Goal: Task Accomplishment & Management: Complete application form

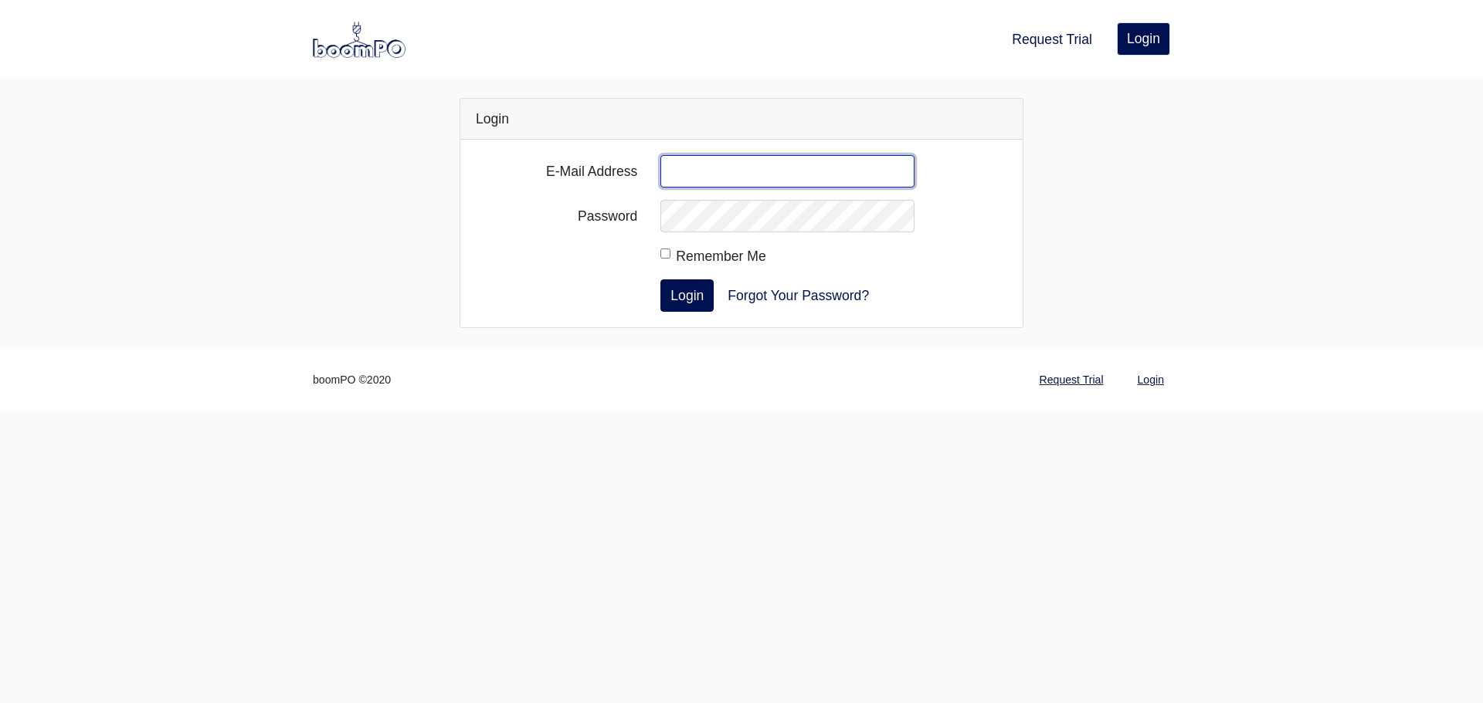
click at [731, 164] on input "E-Mail Address" at bounding box center [787, 171] width 254 height 32
drag, startPoint x: 742, startPoint y: 524, endPoint x: 744, endPoint y: 503, distance: 20.9
click at [742, 413] on html "Request Trial Login Login Login E-Mail Address Password Remember Me Login Forgo…" at bounding box center [741, 206] width 1483 height 413
click at [762, 147] on div "E-Mail Address Password Remember Me Login Forgot Your Password?" at bounding box center [741, 234] width 562 height 188
click at [758, 168] on input "E-Mail Address" at bounding box center [787, 171] width 254 height 32
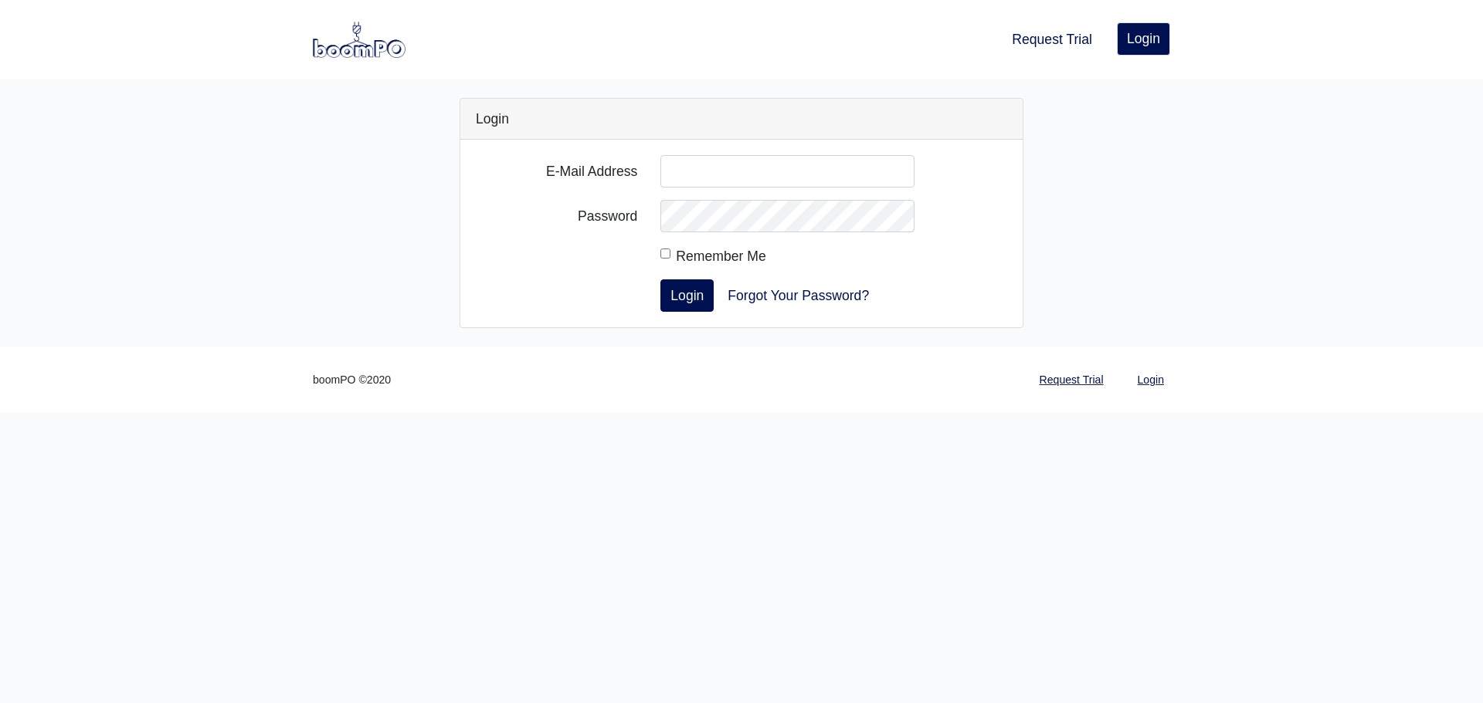
click at [1111, 107] on div "Login E-Mail Address Password Remember Me Login Forgot Your Password?" at bounding box center [741, 213] width 880 height 230
click at [1050, 42] on link "Request Trial" at bounding box center [1051, 39] width 93 height 34
click at [1055, 40] on link "Request Trial" at bounding box center [1051, 39] width 93 height 34
click at [1054, 36] on link "Request Trial" at bounding box center [1051, 39] width 93 height 34
click at [1073, 375] on link "Request Trial" at bounding box center [1071, 380] width 76 height 30
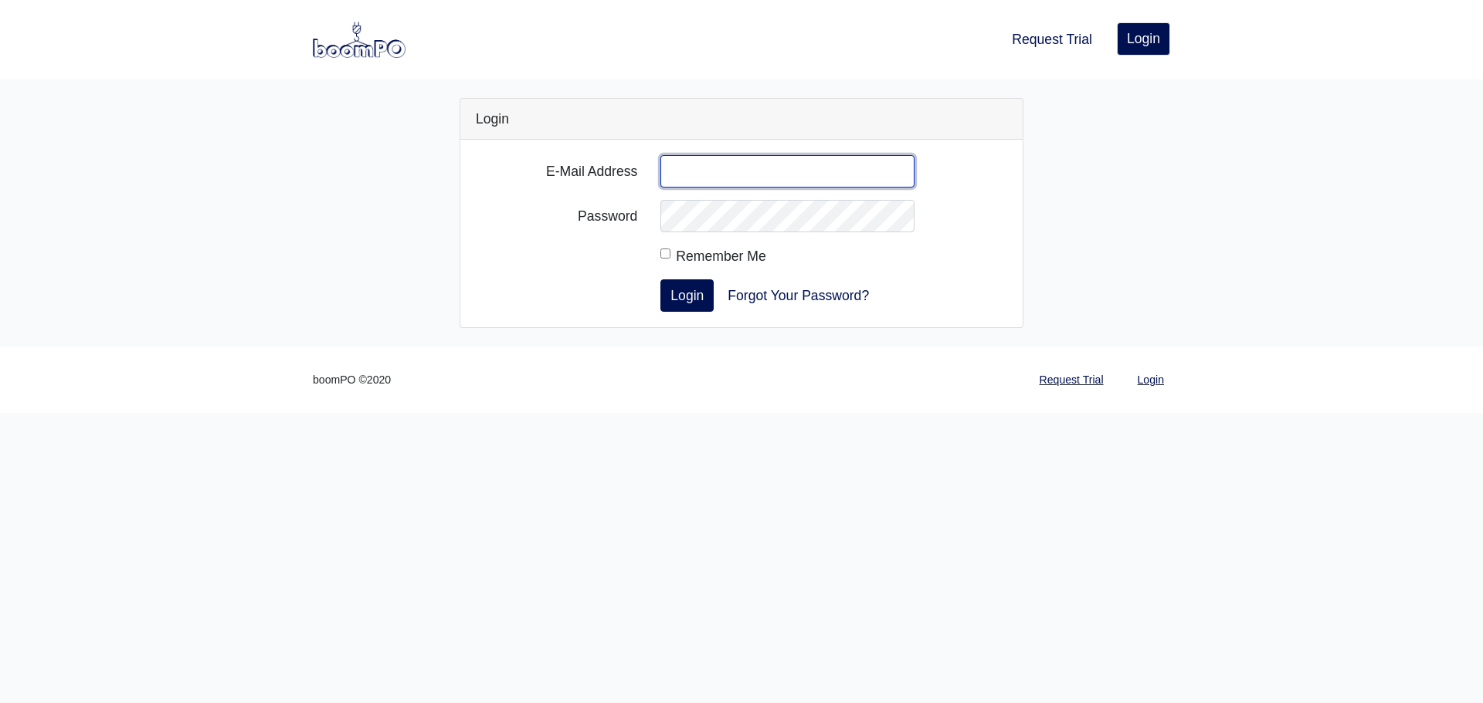
click at [708, 180] on input "E-Mail Address" at bounding box center [787, 171] width 254 height 32
type input "kodyb@cmcoastal.com"
click at [809, 290] on link "Forgot Your Password?" at bounding box center [797, 296] width 161 height 32
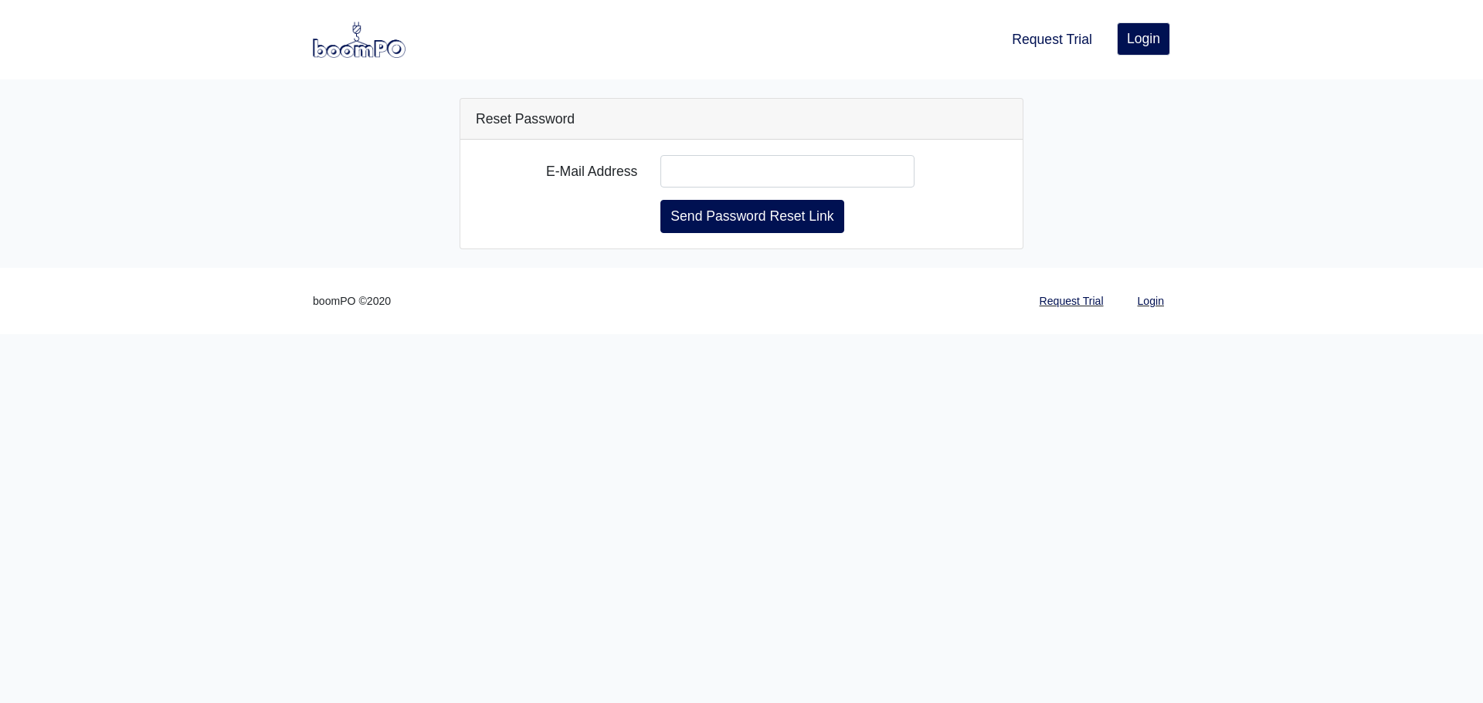
click at [679, 178] on input "E-Mail Address" at bounding box center [787, 171] width 254 height 32
type input "[EMAIL_ADDRESS][DOMAIN_NAME]"
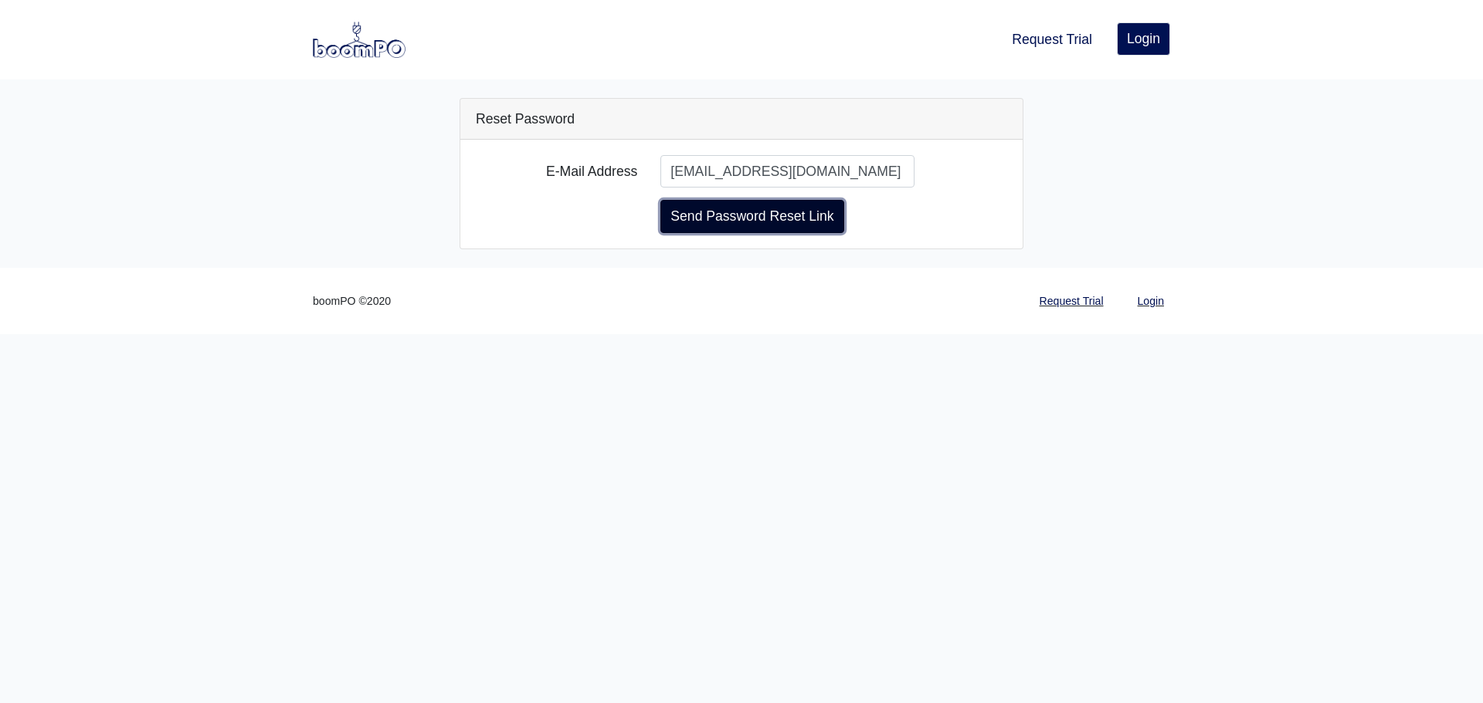
click at [705, 220] on button "Send Password Reset Link" at bounding box center [751, 216] width 183 height 32
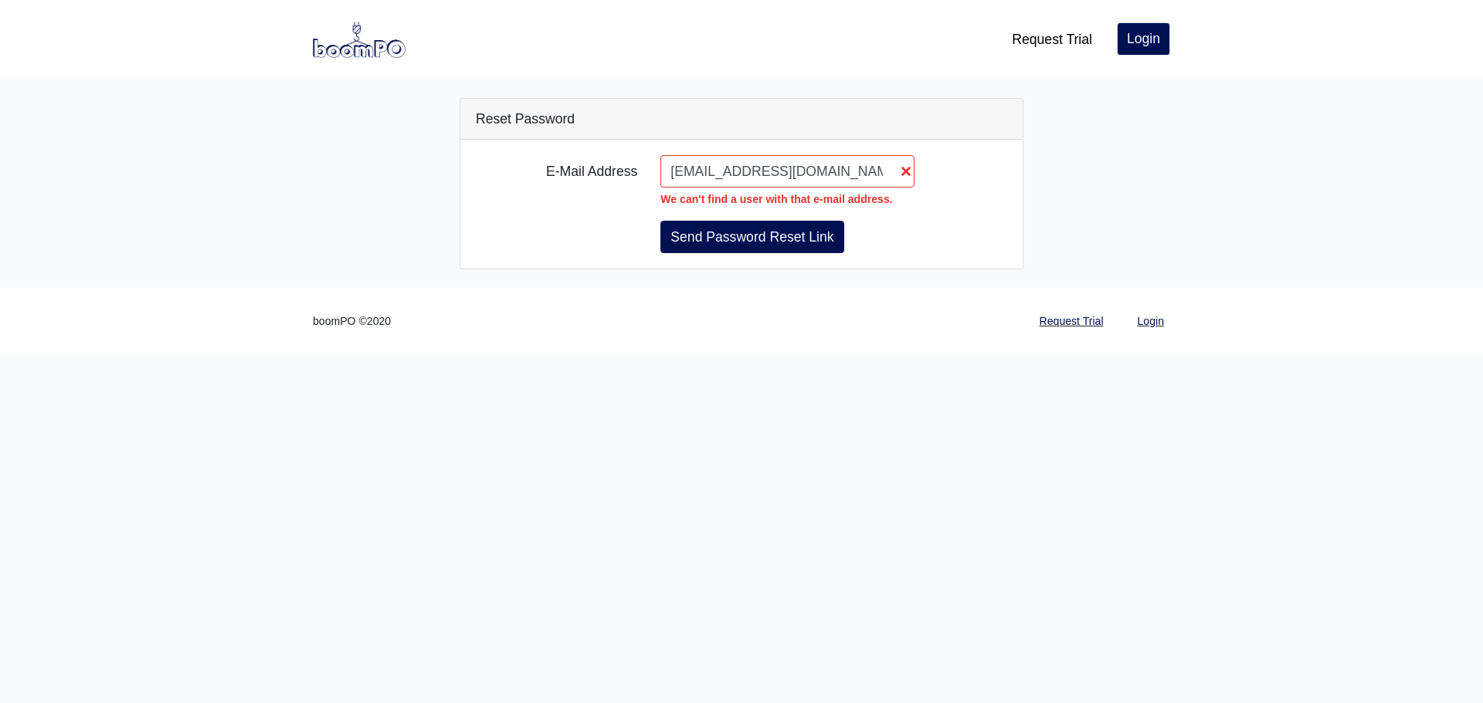
click at [1053, 40] on link "Request Trial" at bounding box center [1051, 39] width 93 height 34
click at [1142, 317] on link "Login" at bounding box center [1150, 322] width 39 height 30
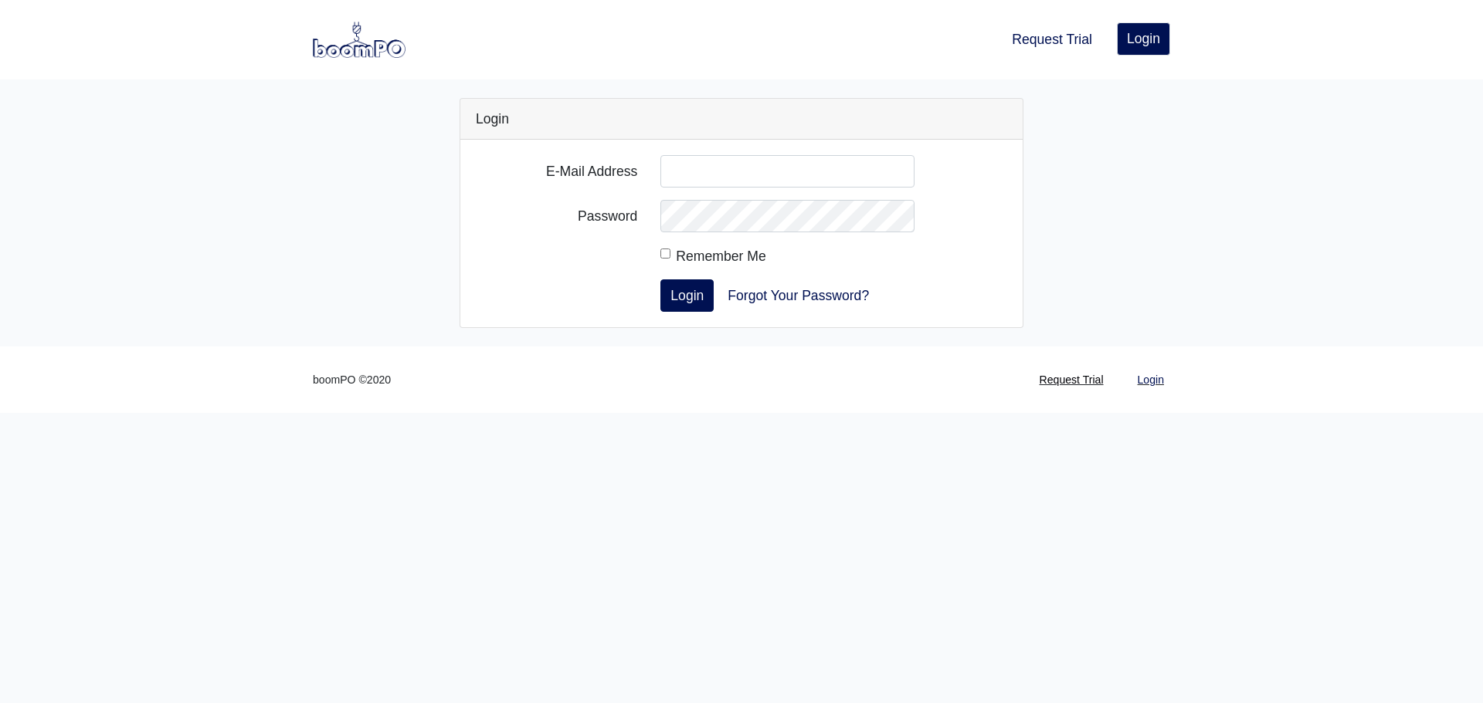
click at [1080, 382] on link "Request Trial" at bounding box center [1071, 380] width 76 height 30
click at [1060, 37] on link "Request Trial" at bounding box center [1051, 39] width 93 height 34
click at [342, 46] on img at bounding box center [359, 40] width 93 height 36
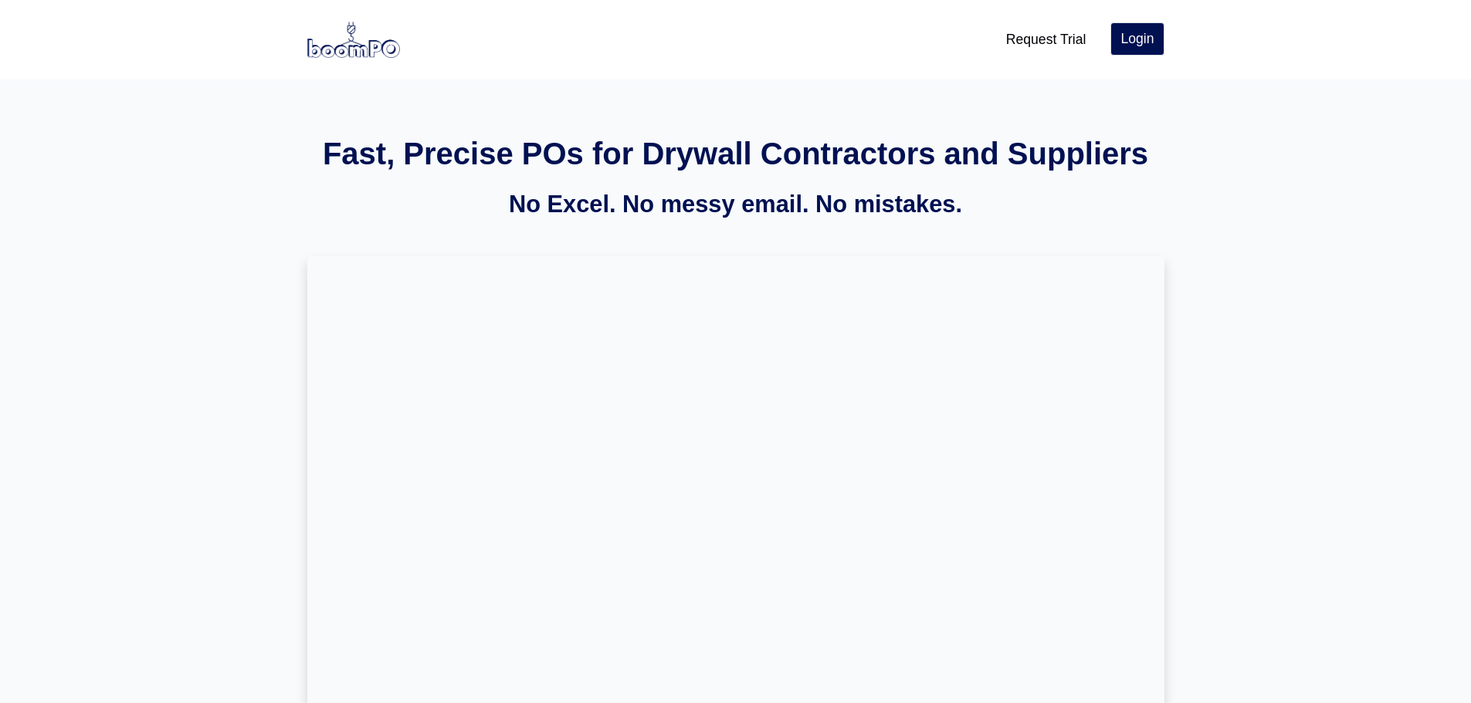
click at [1047, 35] on link "Request Trial" at bounding box center [1046, 39] width 93 height 34
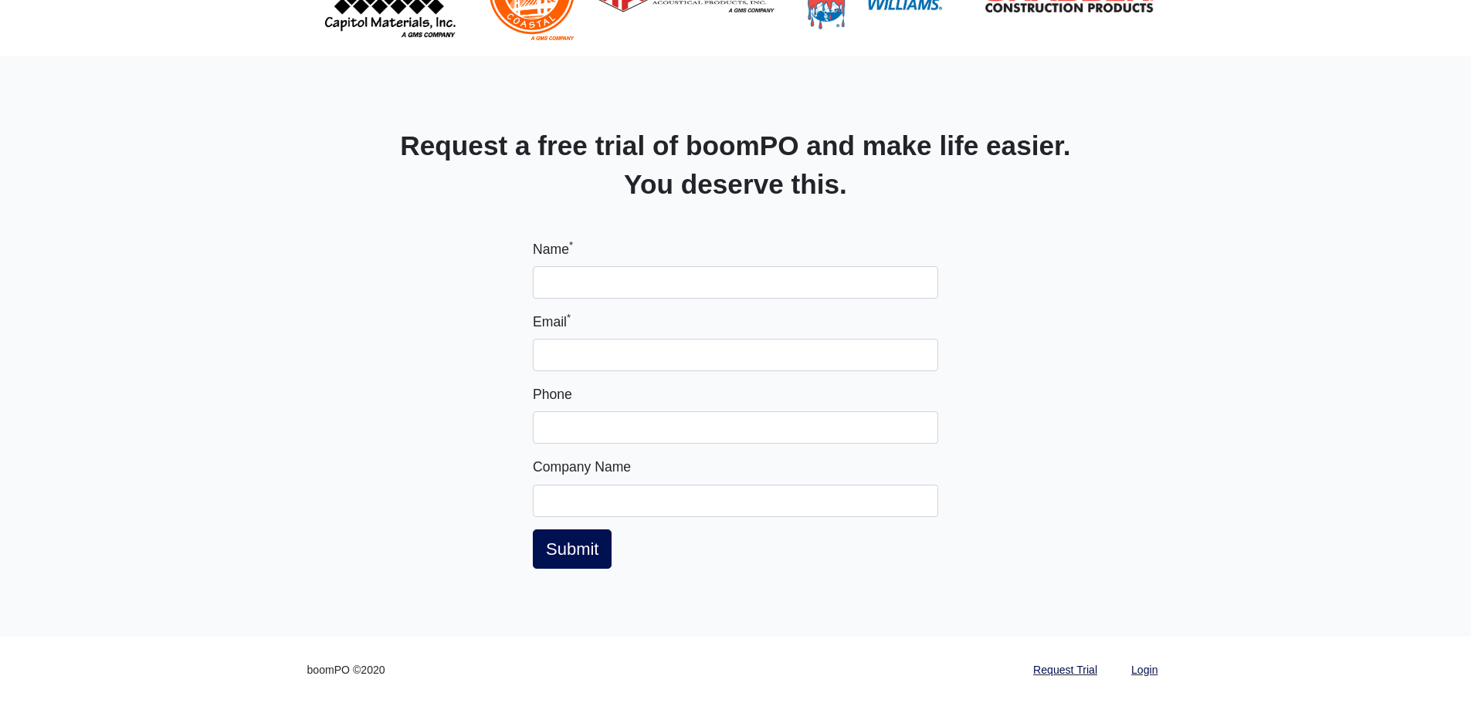
scroll to position [1072, 0]
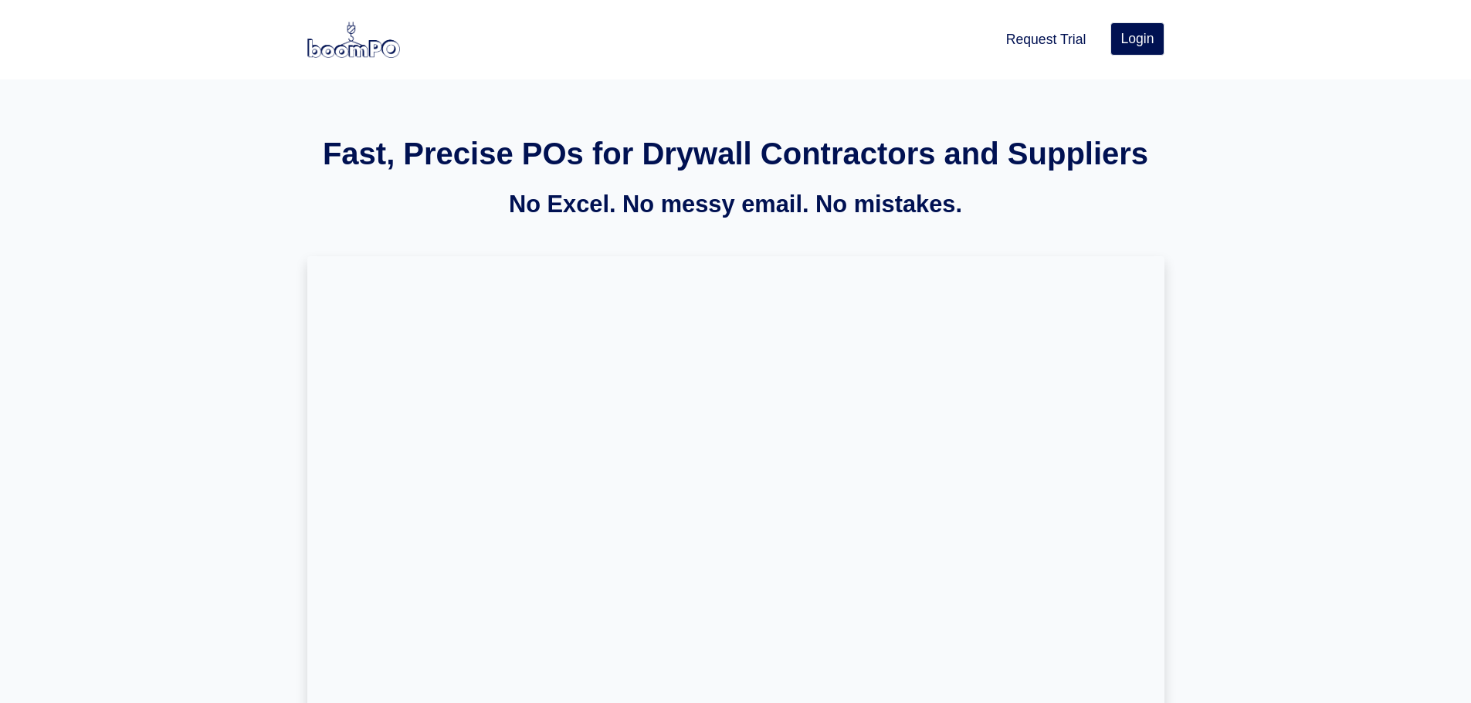
scroll to position [1072, 0]
